Goal: Task Accomplishment & Management: Complete application form

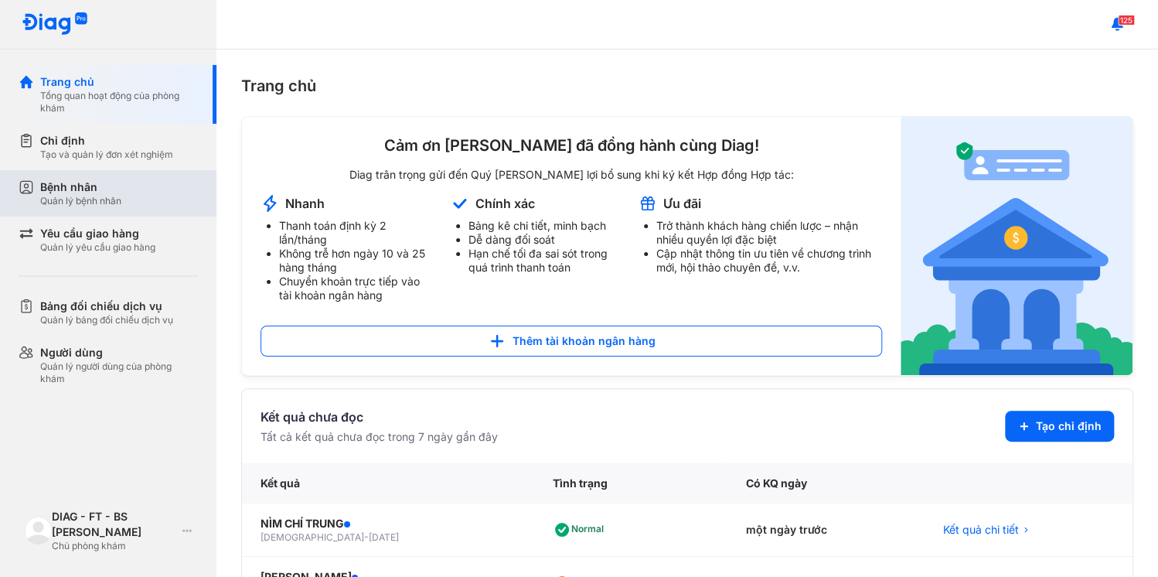
click at [83, 195] on div "Quản lý bệnh nhân" at bounding box center [80, 201] width 81 height 12
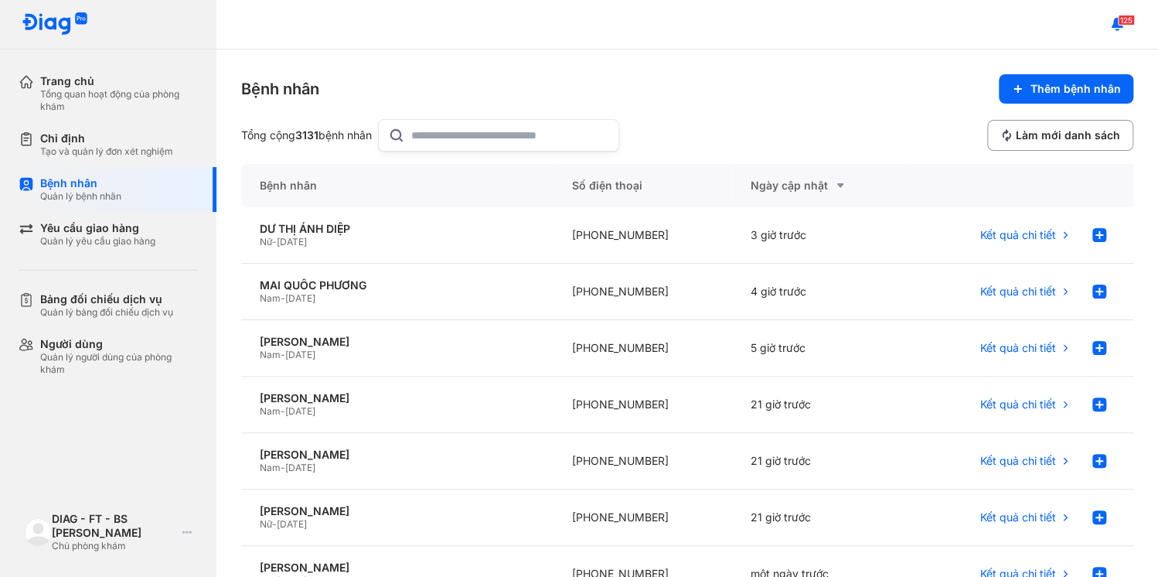
click at [428, 127] on input "text" at bounding box center [510, 135] width 198 height 31
click at [1048, 228] on span "Kết quả chi tiết" at bounding box center [1018, 235] width 76 height 14
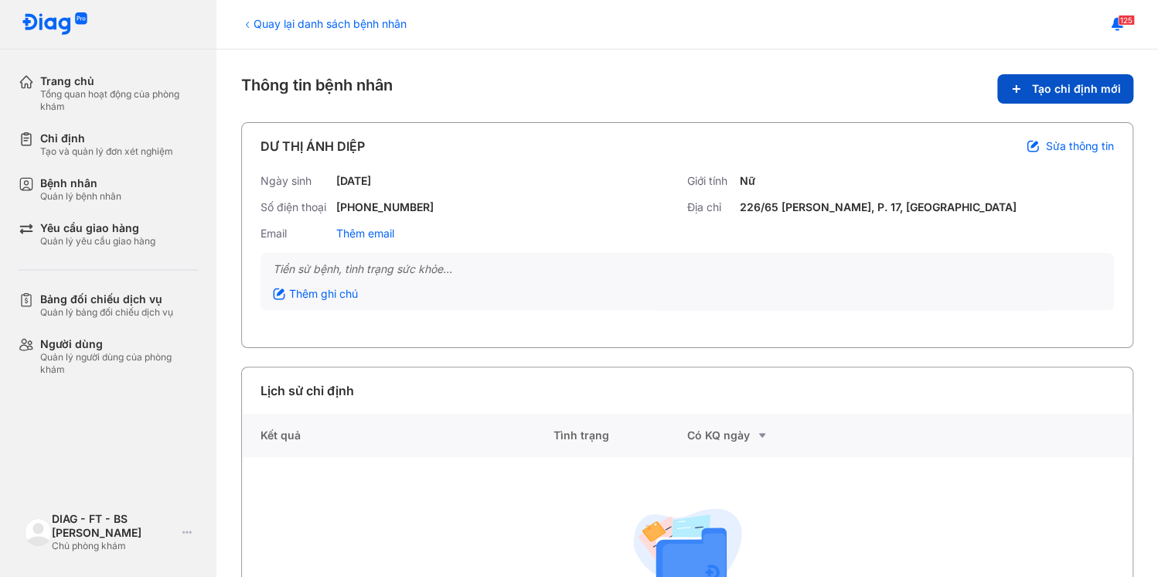
click at [1023, 83] on icon at bounding box center [1015, 89] width 13 height 12
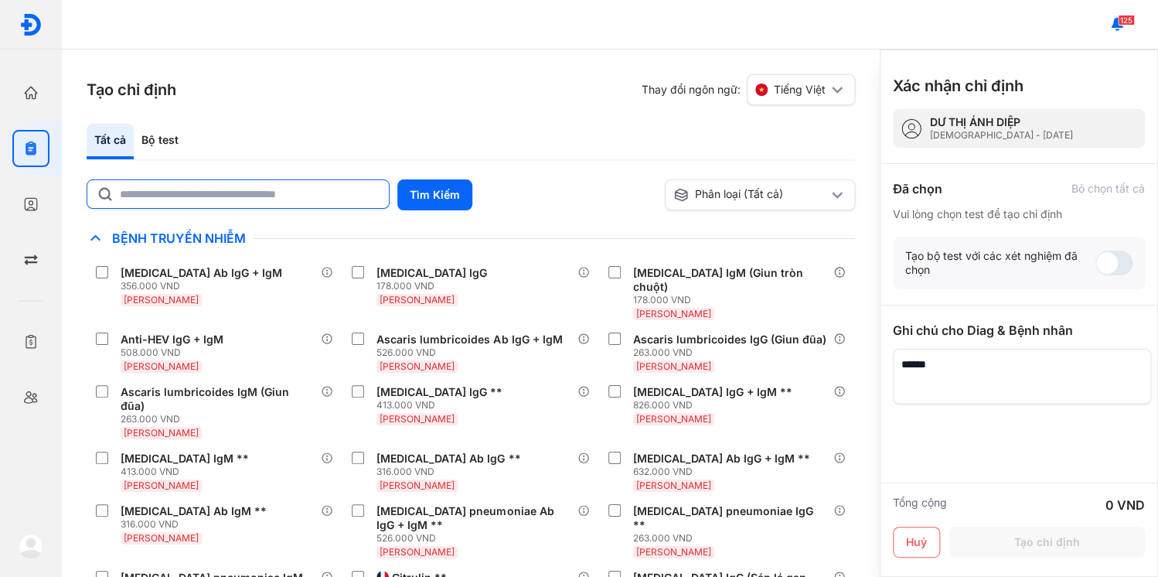
click at [186, 180] on input "text" at bounding box center [250, 194] width 260 height 28
type input "**"
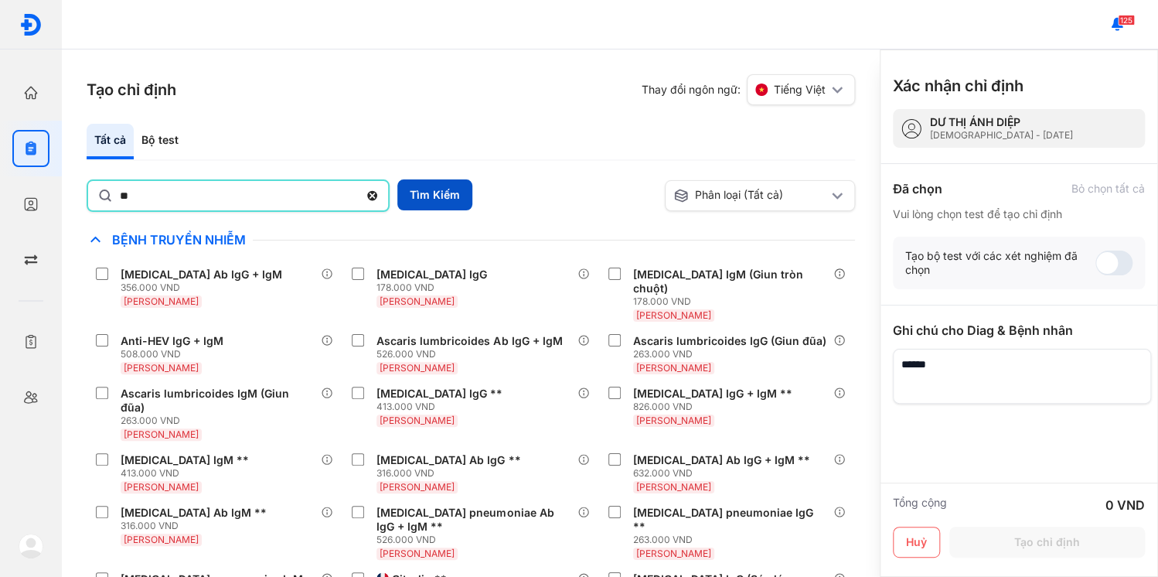
click at [431, 179] on button "Tìm Kiếm" at bounding box center [434, 194] width 75 height 31
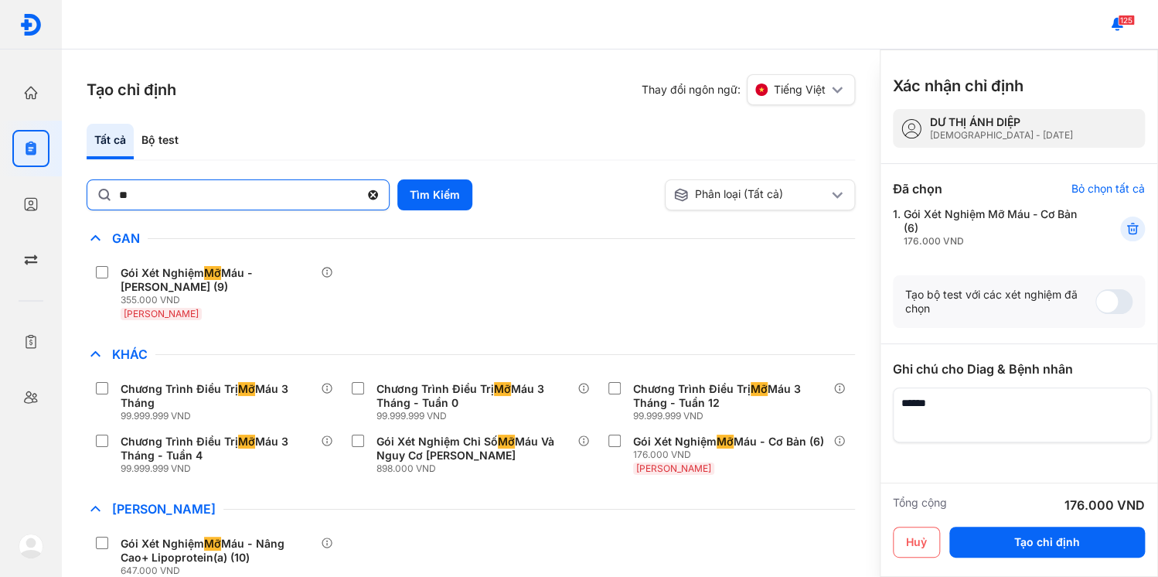
click at [372, 190] on use at bounding box center [373, 195] width 10 height 10
click at [359, 180] on input "**" at bounding box center [238, 194] width 241 height 28
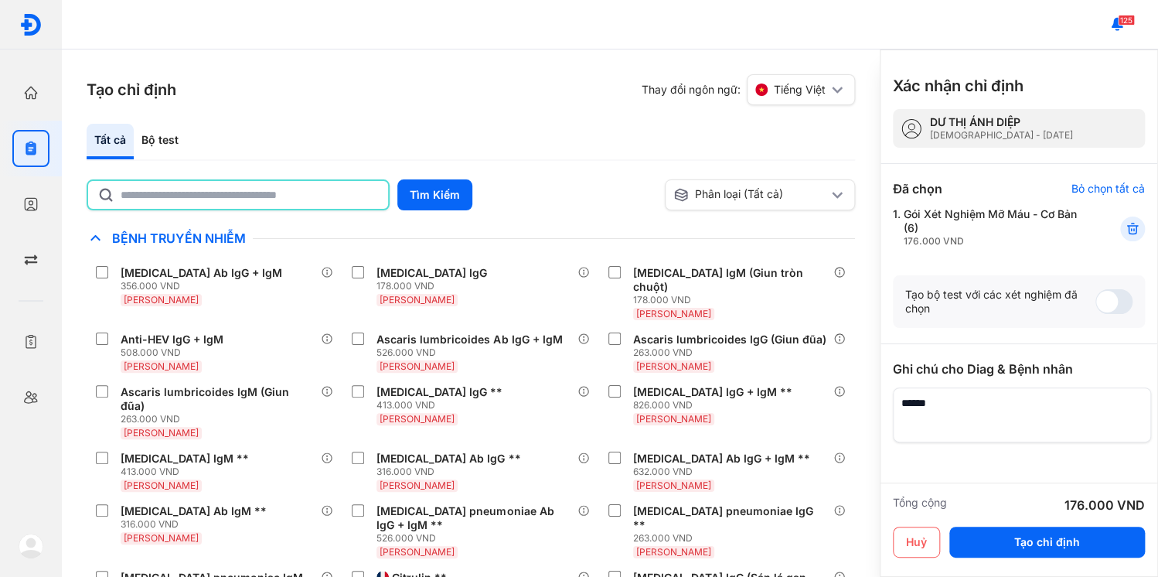
click at [298, 181] on input "text" at bounding box center [250, 195] width 258 height 28
type input "***"
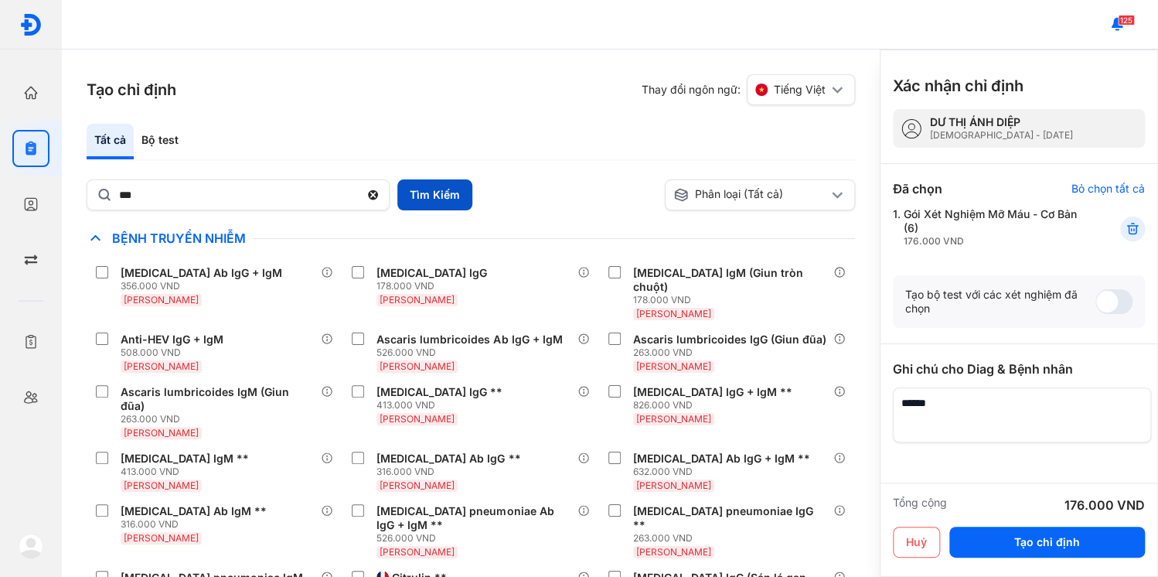
click at [418, 179] on button "Tìm Kiếm" at bounding box center [434, 194] width 75 height 31
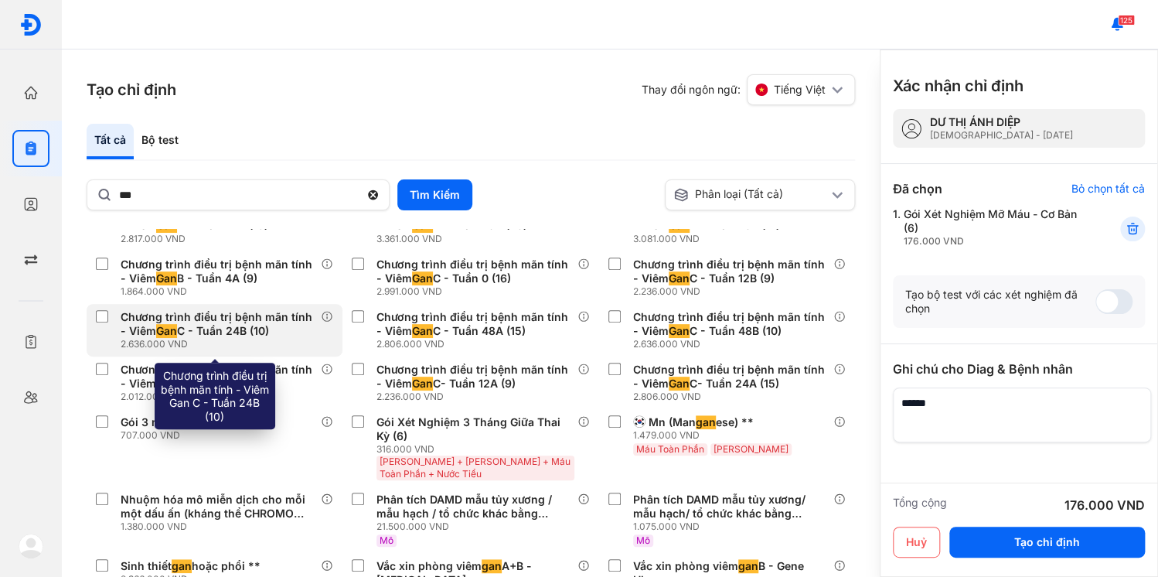
scroll to position [408, 0]
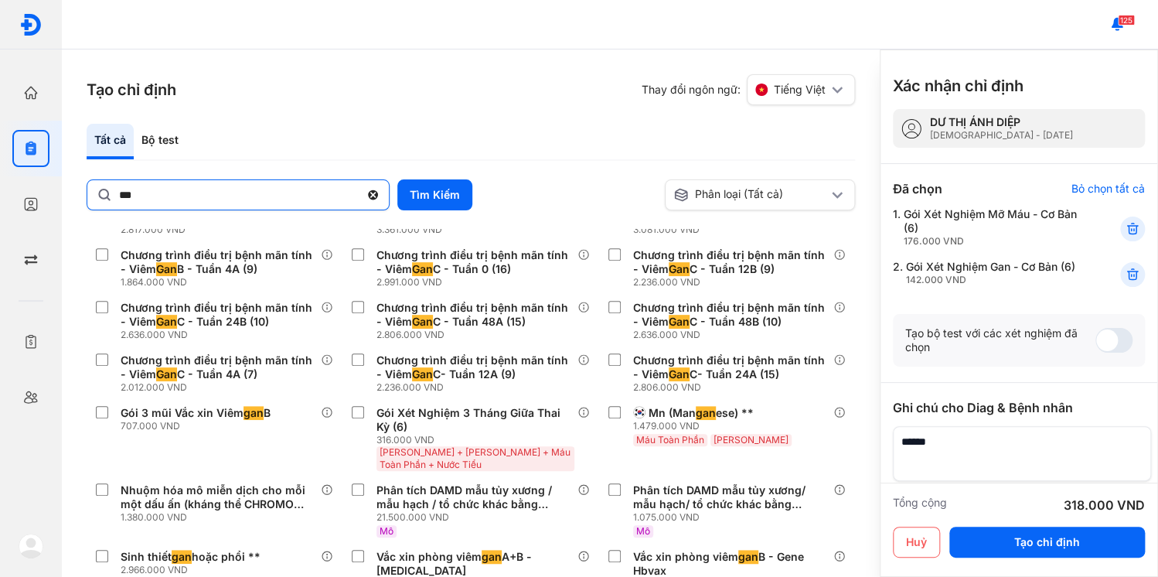
click at [368, 190] on use at bounding box center [373, 195] width 10 height 10
click at [359, 180] on input "***" at bounding box center [238, 194] width 241 height 28
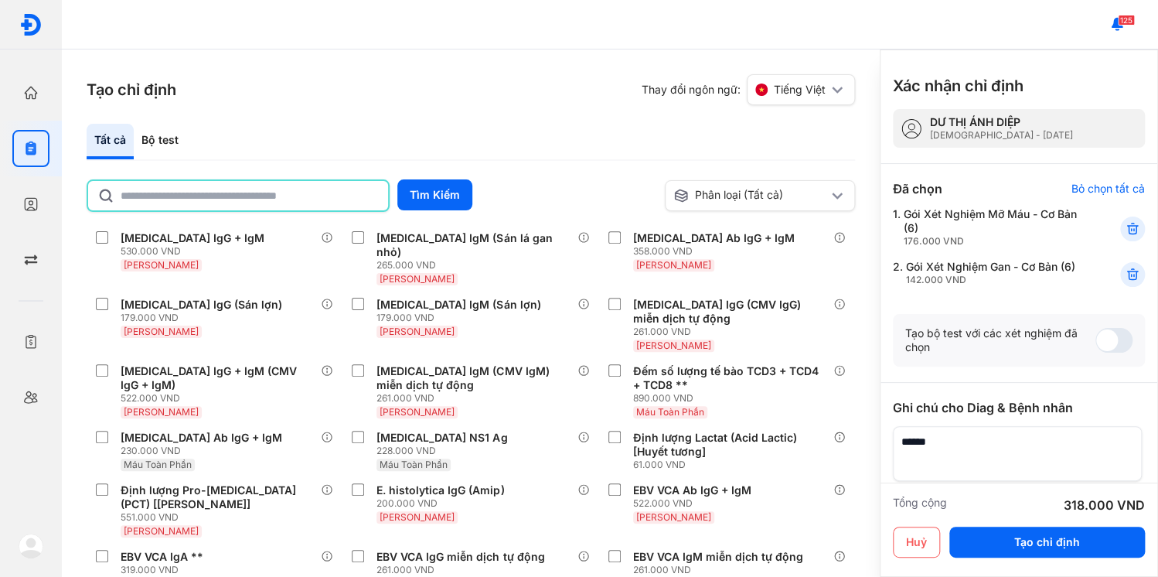
click at [921, 426] on textarea at bounding box center [1017, 453] width 249 height 55
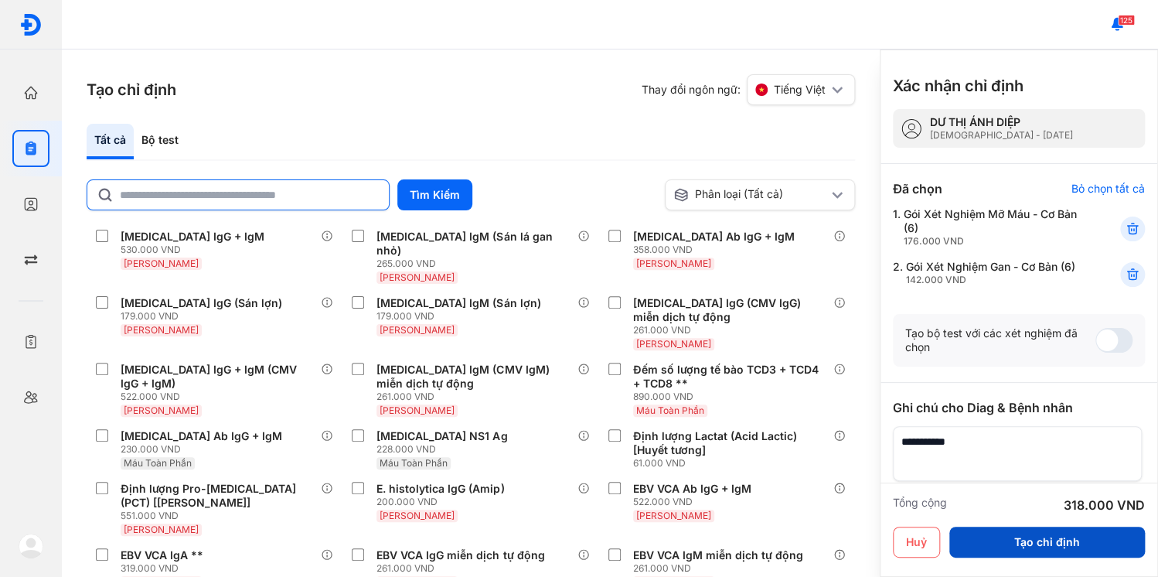
type textarea "**********"
click at [1040, 544] on button "Tạo chỉ định" at bounding box center [1047, 541] width 196 height 31
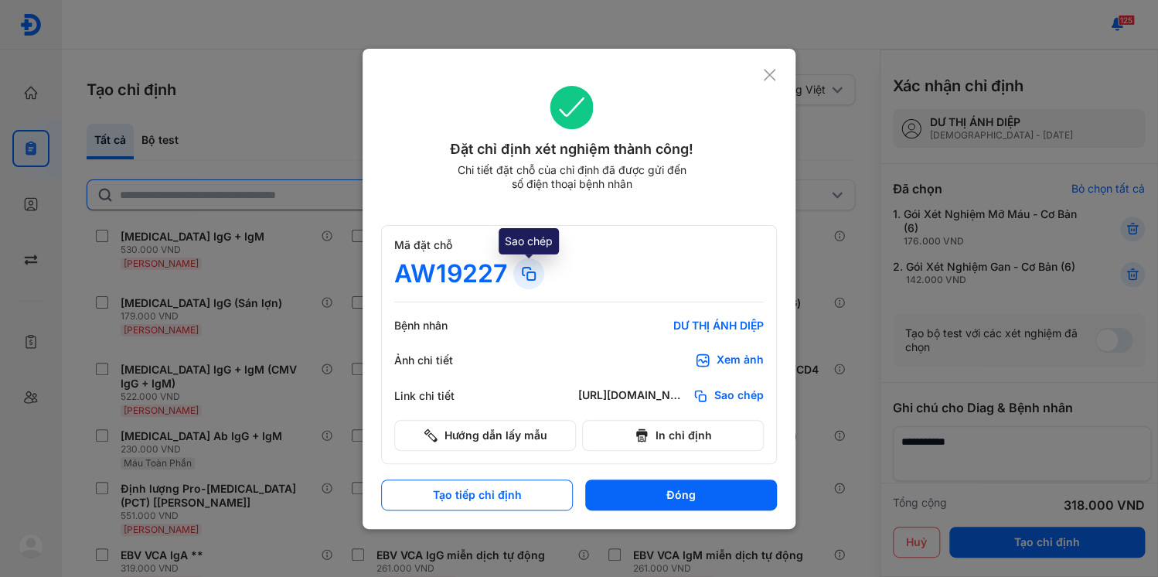
click at [523, 267] on use at bounding box center [529, 273] width 12 height 12
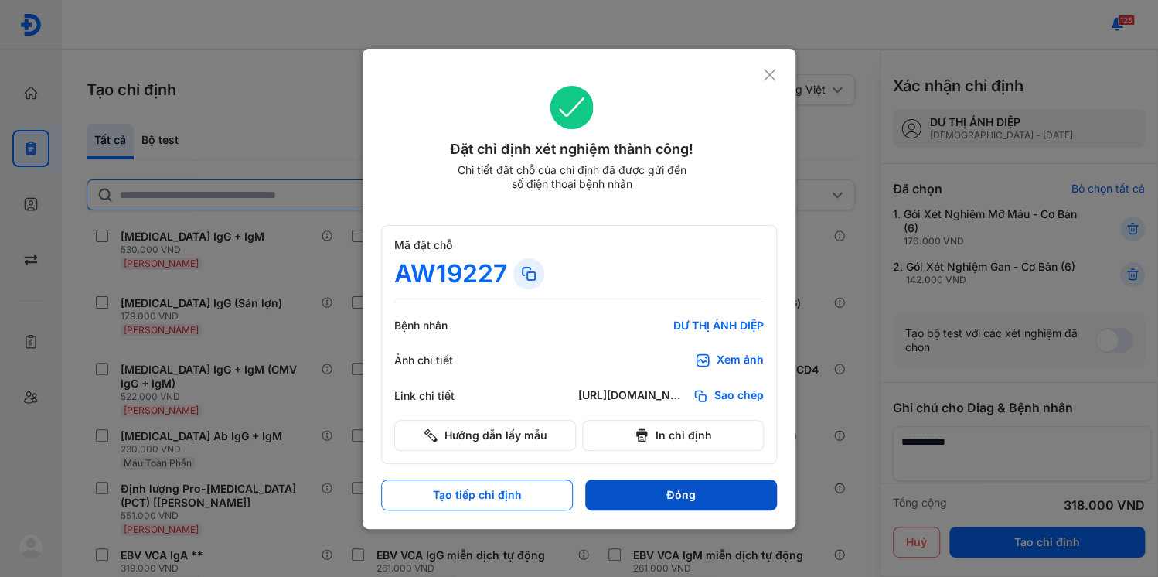
click at [668, 479] on button "Đóng" at bounding box center [681, 494] width 192 height 31
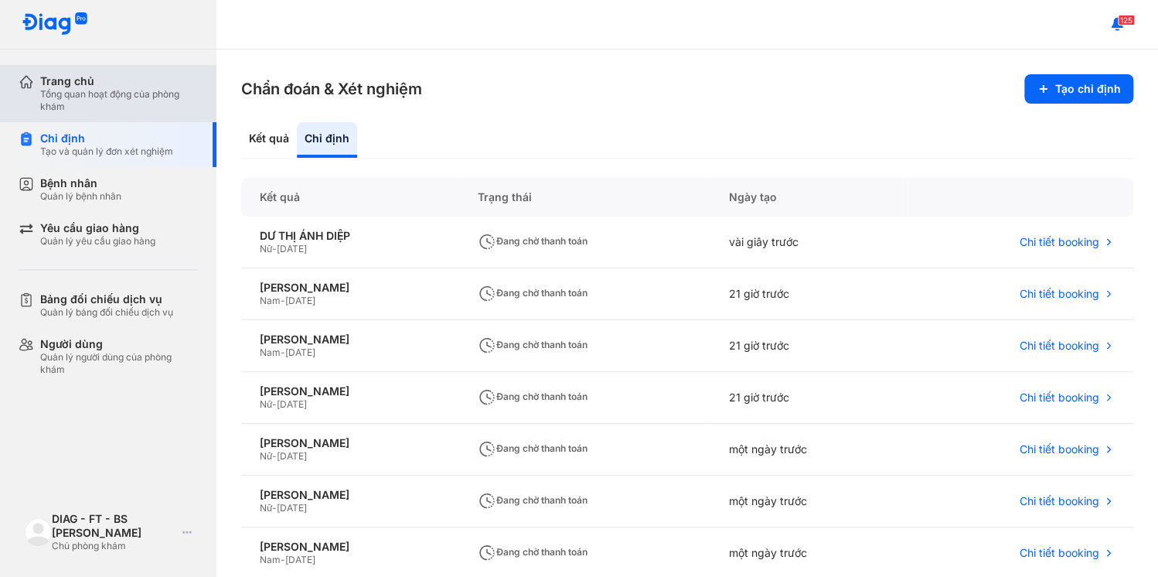
click at [101, 90] on div "Trang chủ Tổng quan hoạt động của phòng khám" at bounding box center [118, 93] width 198 height 57
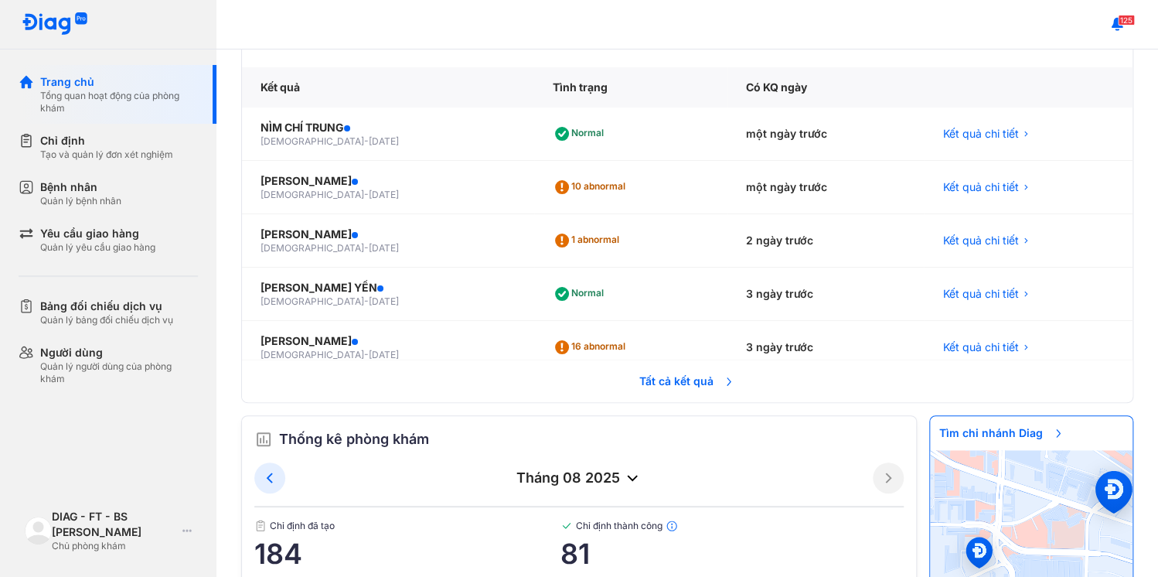
scroll to position [148, 0]
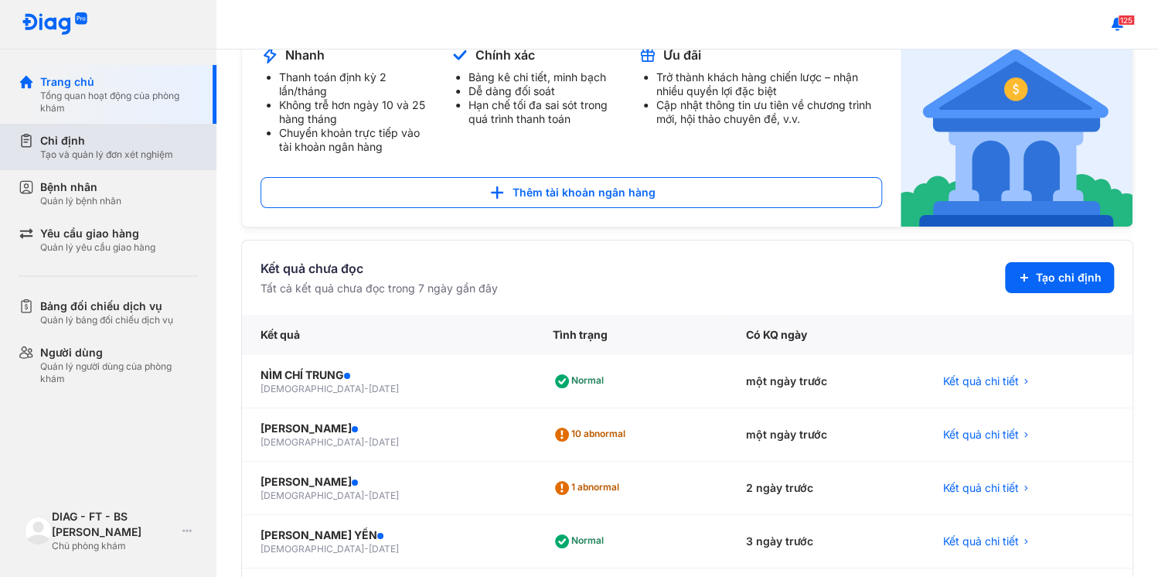
click at [102, 133] on div "Chỉ định" at bounding box center [106, 140] width 133 height 15
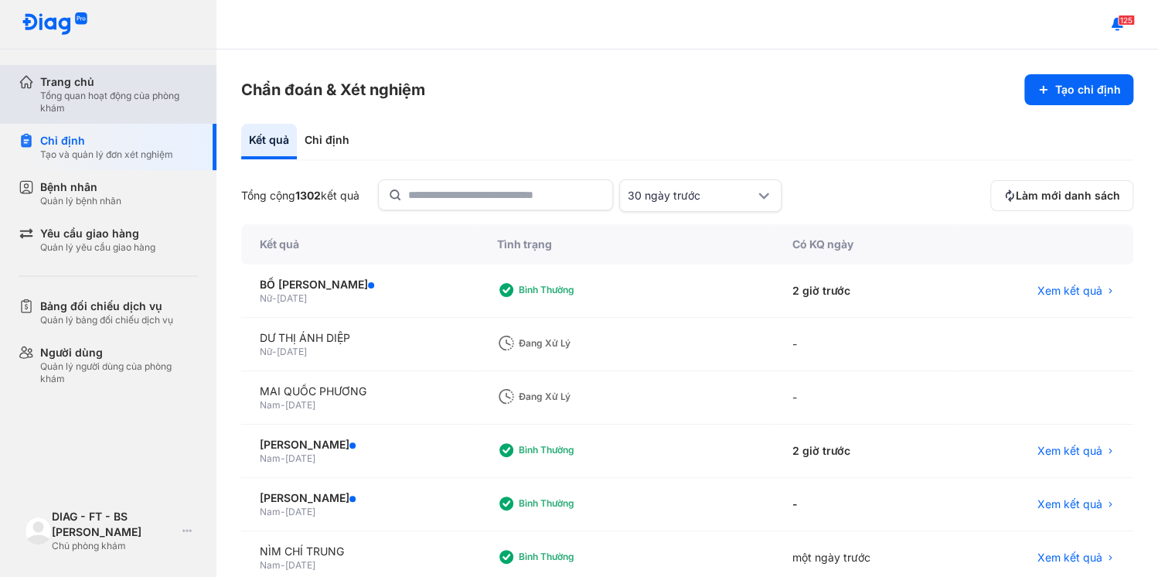
click at [97, 90] on div "Tổng quan hoạt động của phòng khám" at bounding box center [119, 102] width 158 height 25
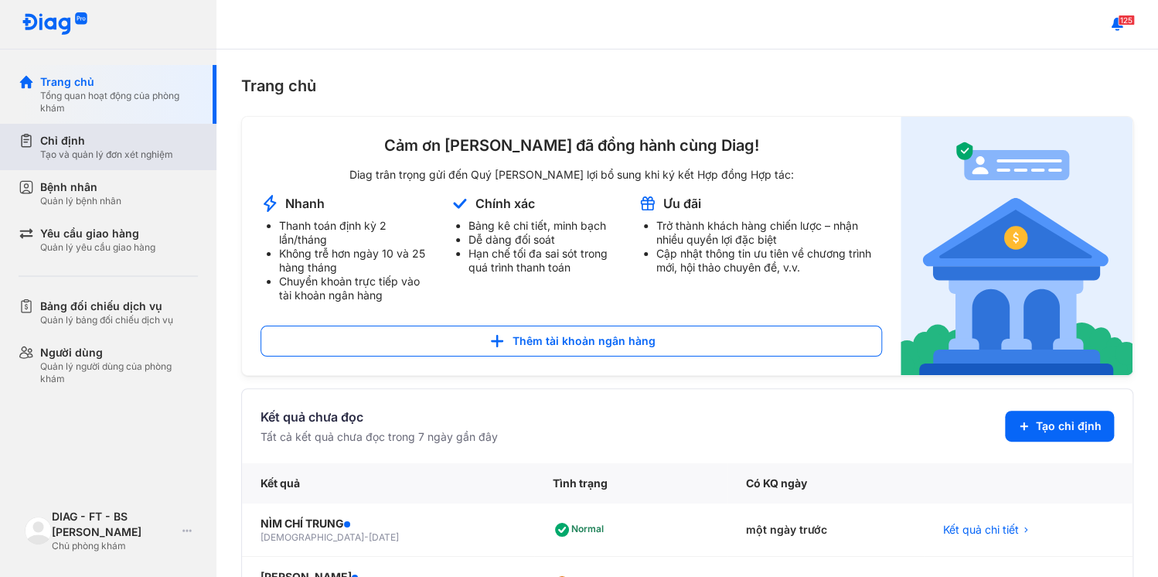
click at [59, 148] on div "Tạo và quản lý đơn xét nghiệm" at bounding box center [106, 154] width 133 height 12
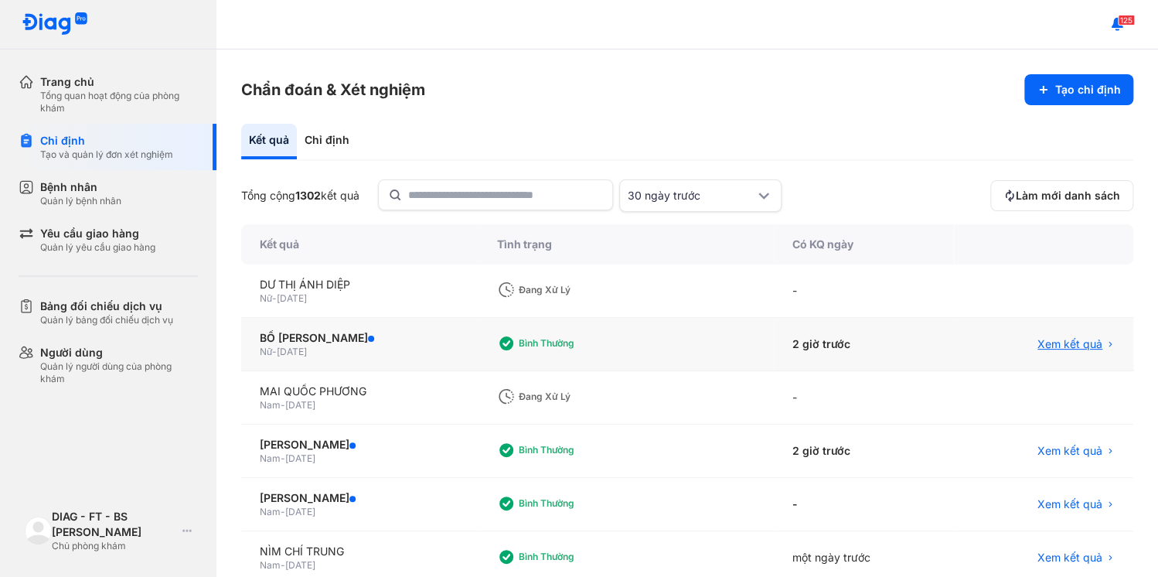
click at [1076, 336] on span "Xem kết quả" at bounding box center [1069, 343] width 65 height 15
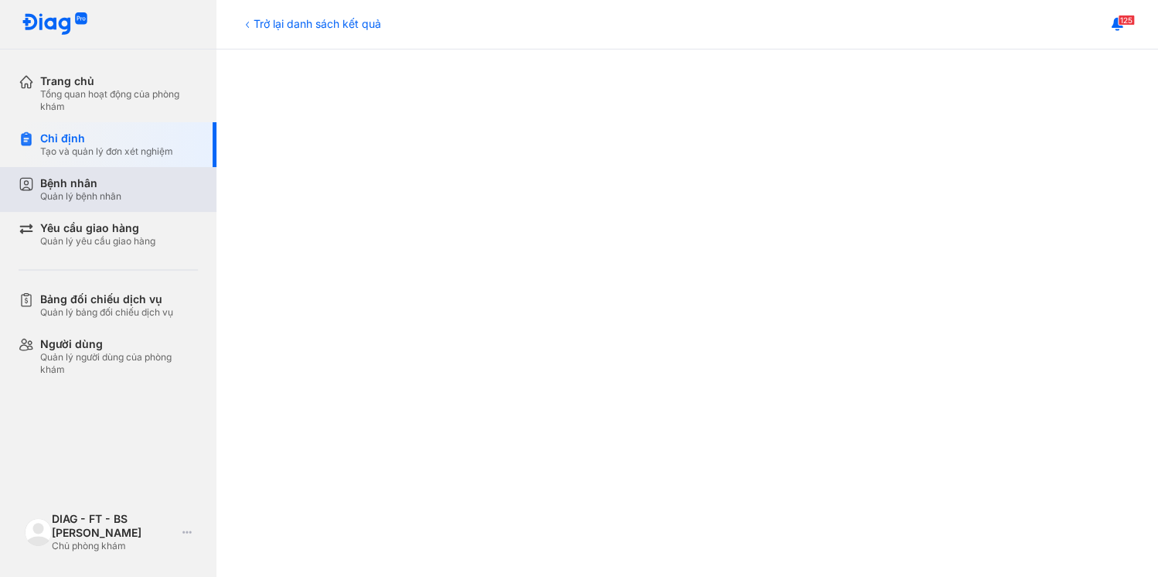
scroll to position [371, 0]
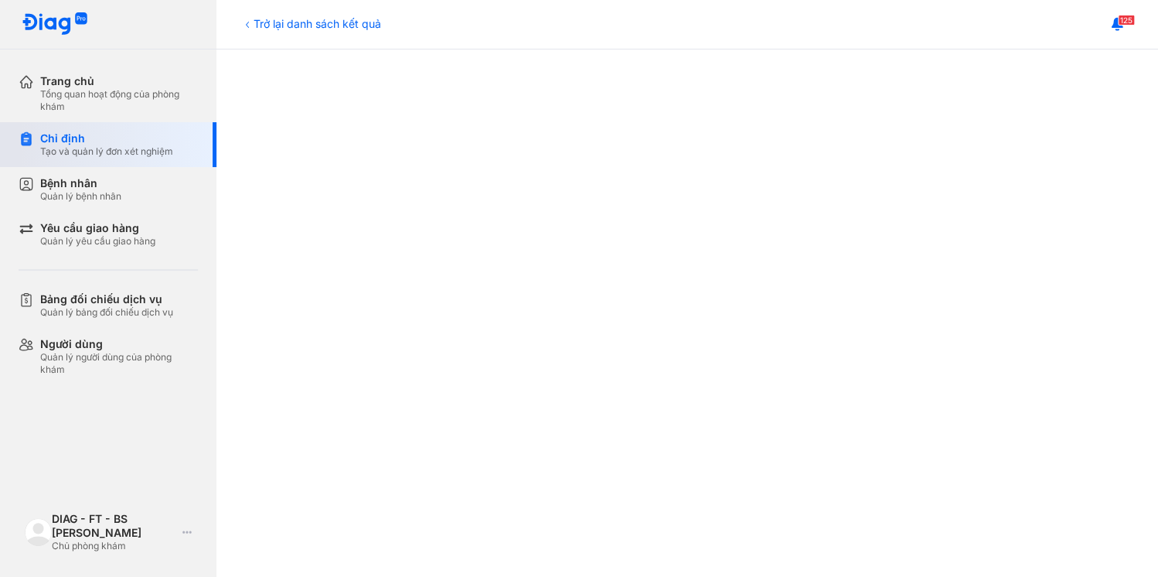
click at [52, 131] on div "Chỉ định" at bounding box center [106, 138] width 133 height 14
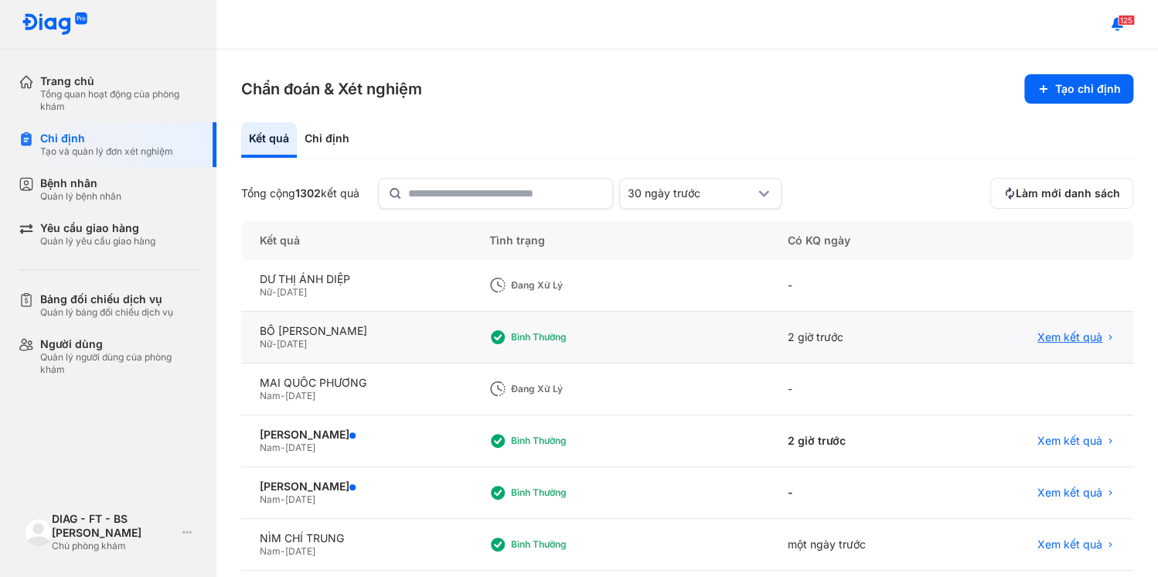
click at [1083, 330] on span "Xem kết quả" at bounding box center [1069, 337] width 65 height 14
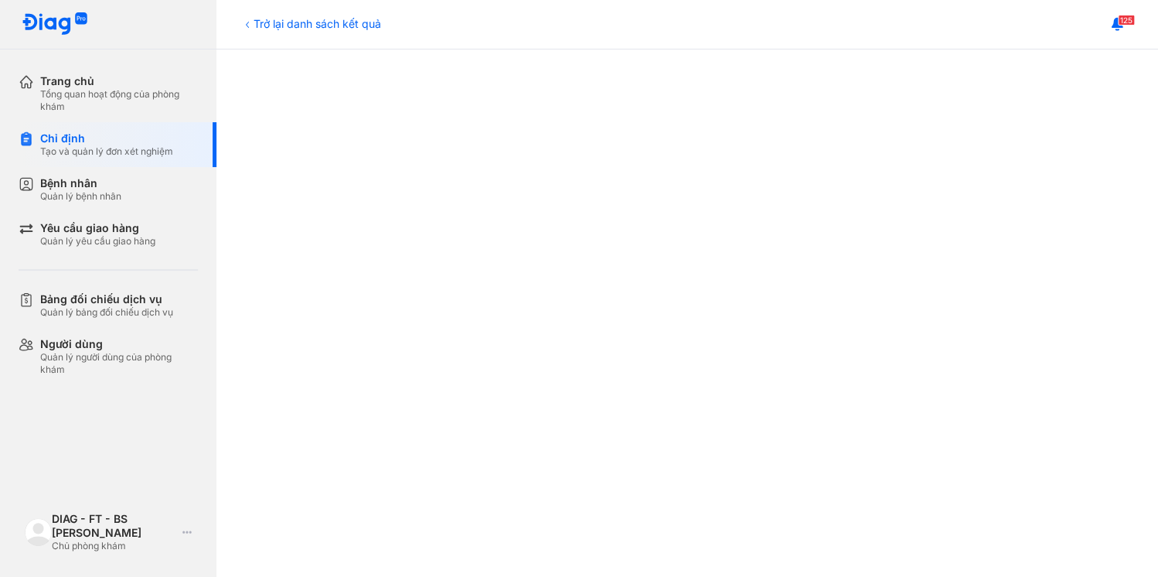
scroll to position [62, 0]
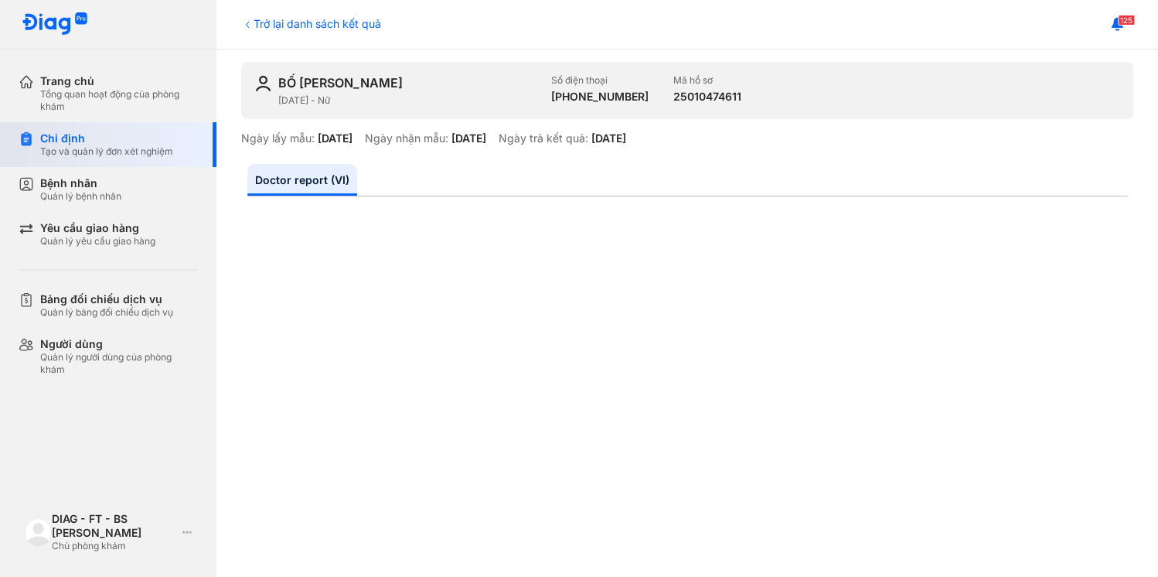
click at [74, 145] on div "Tạo và quản lý đơn xét nghiệm" at bounding box center [106, 151] width 133 height 12
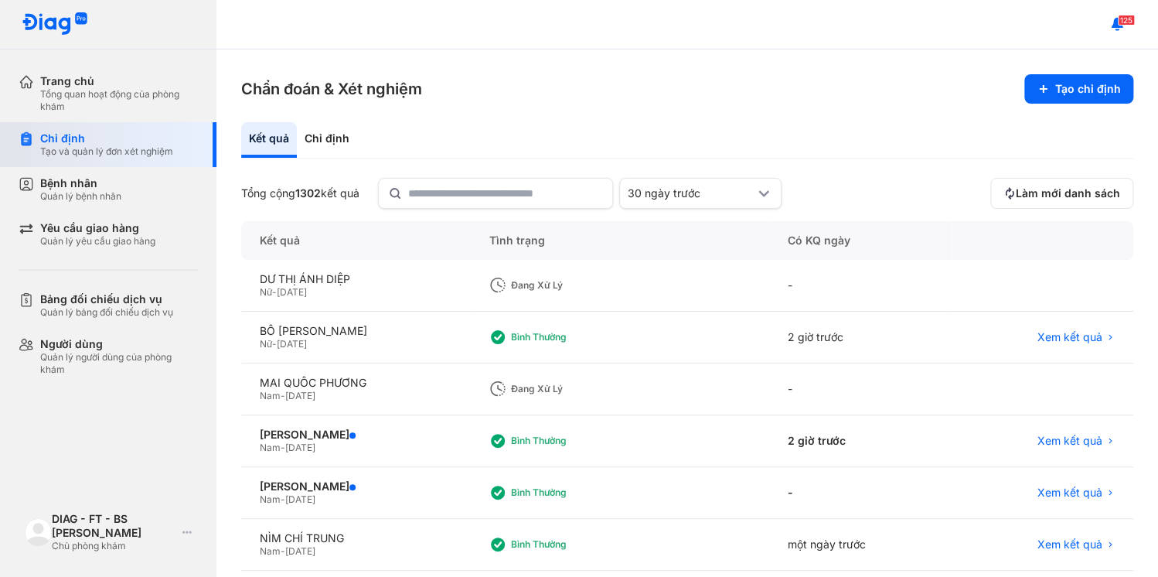
click at [70, 145] on div "Tạo và quản lý đơn xét nghiệm" at bounding box center [106, 151] width 133 height 12
click at [1074, 434] on span "Xem kết quả" at bounding box center [1069, 441] width 65 height 14
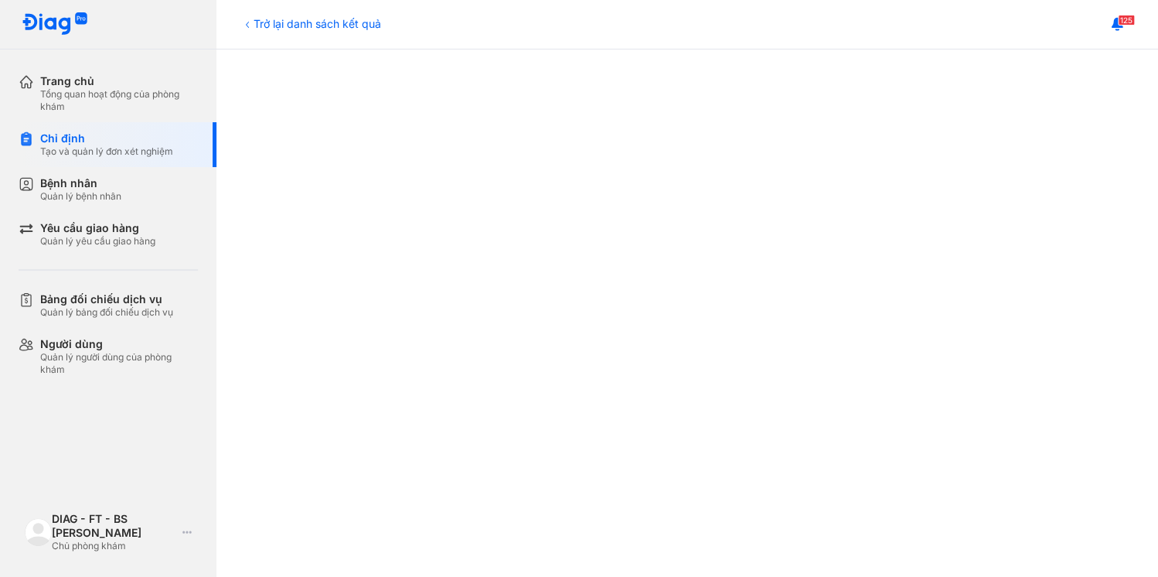
scroll to position [433, 0]
click at [93, 145] on div "Tạo và quản lý đơn xét nghiệm" at bounding box center [106, 151] width 133 height 12
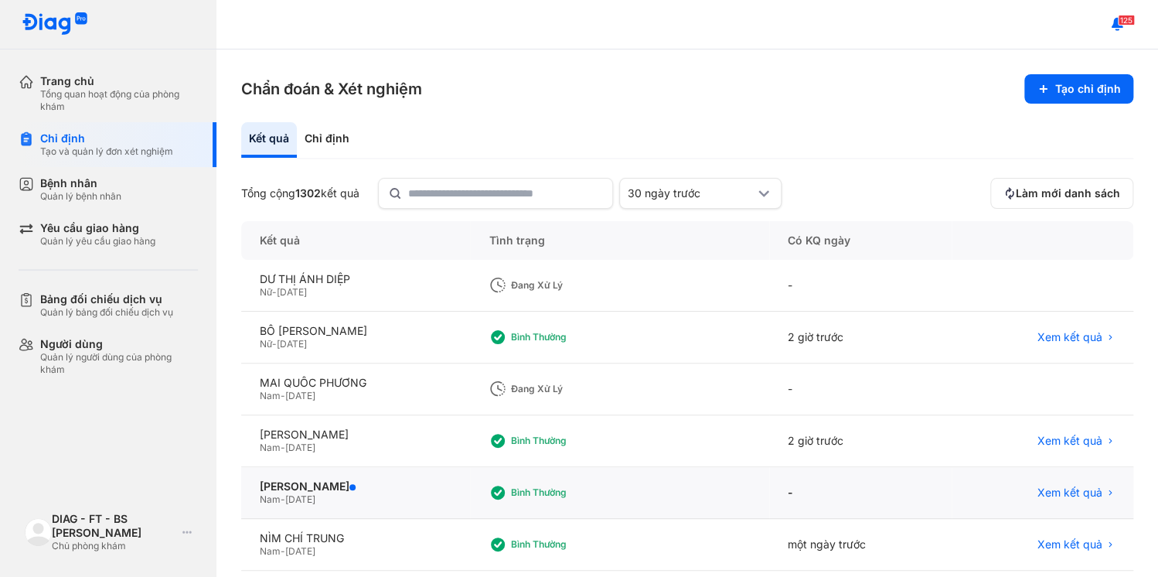
click at [1072, 467] on div "Xem kết quả" at bounding box center [1042, 493] width 182 height 52
click at [1087, 467] on div "Xem kết quả" at bounding box center [1042, 493] width 182 height 52
click at [1087, 485] on span "Xem kết quả" at bounding box center [1069, 492] width 65 height 14
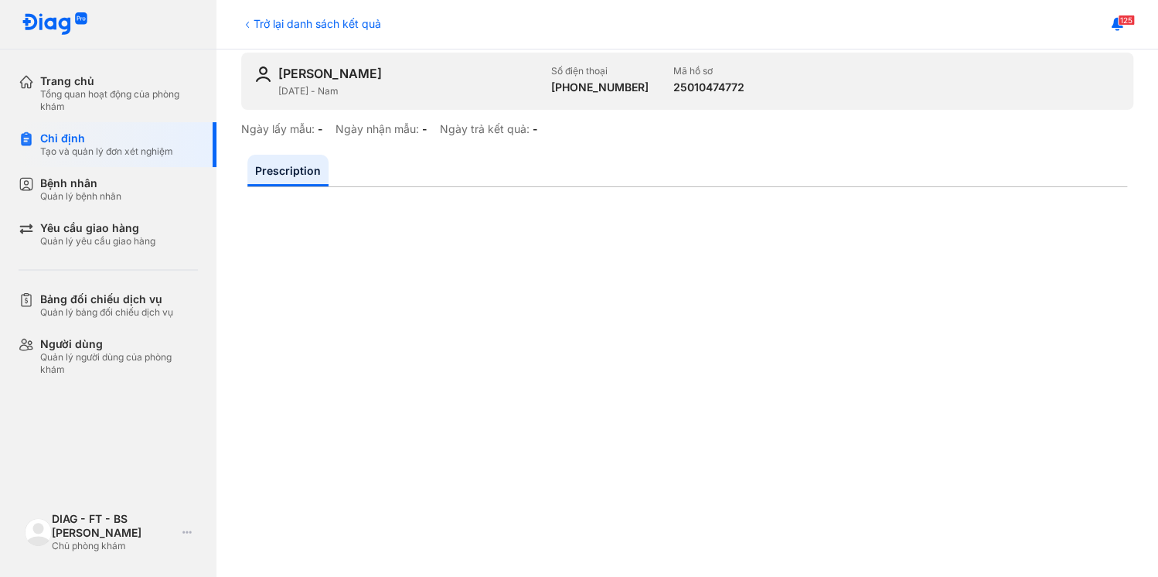
scroll to position [62, 0]
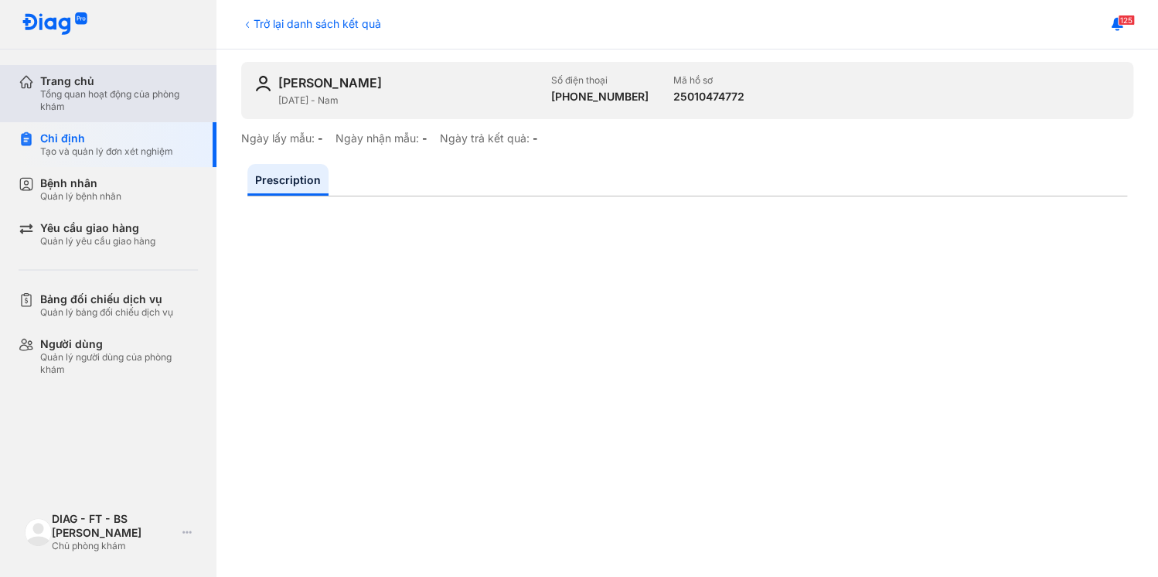
click at [31, 65] on div "Trang chủ Tổng quan hoạt động của phòng khám" at bounding box center [118, 93] width 198 height 57
